Goal: Information Seeking & Learning: Find contact information

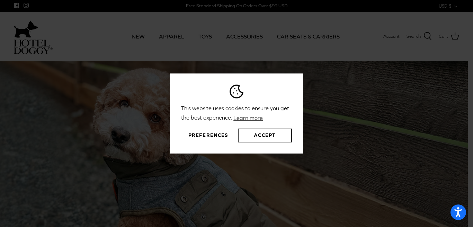
click at [258, 137] on button "Accept" at bounding box center [265, 135] width 54 height 14
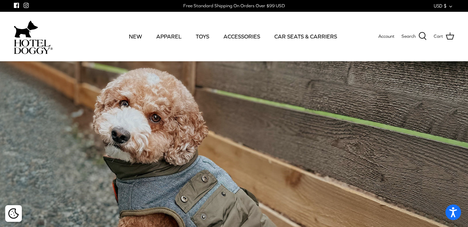
click at [466, 160] on div "SPRING '25 Spring into Style - One Paw at a Time Shop Collection" at bounding box center [234, 199] width 468 height 277
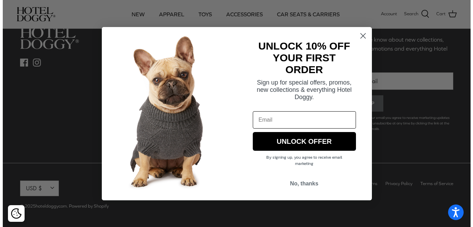
scroll to position [521, 0]
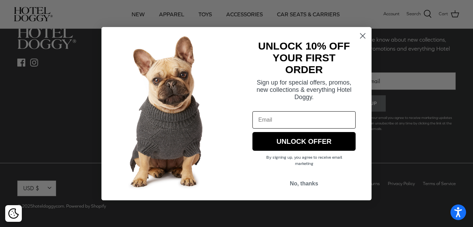
click at [361, 38] on circle "Close dialog" at bounding box center [362, 35] width 11 height 11
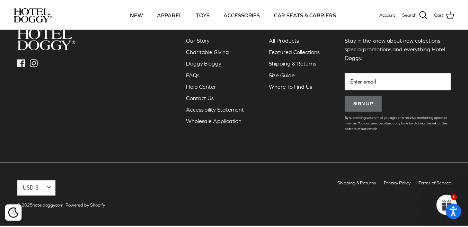
scroll to position [516, 0]
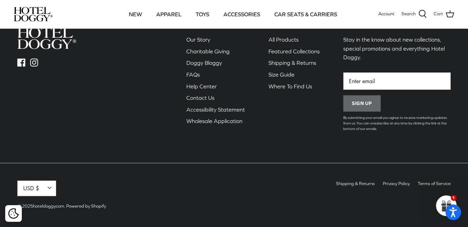
click at [207, 97] on link "Contact Us" at bounding box center [200, 98] width 28 height 6
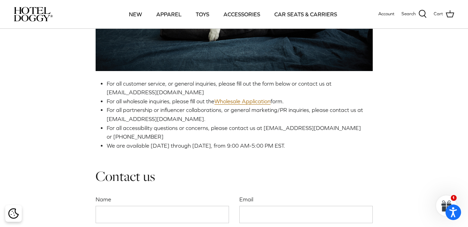
scroll to position [134, 0]
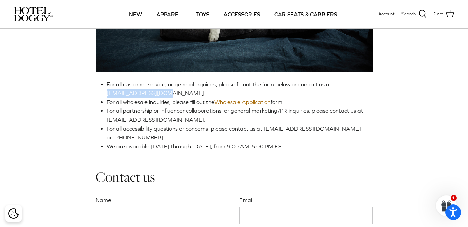
drag, startPoint x: 106, startPoint y: 91, endPoint x: 165, endPoint y: 90, distance: 59.6
click at [166, 93] on div "For all customer service, or general inquiries, please fill out the form below …" at bounding box center [234, 38] width 277 height 225
copy span "woof@hoteldoggy.com"
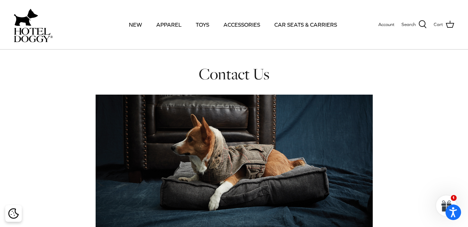
scroll to position [19, 0]
